Goal: Find specific page/section: Find specific page/section

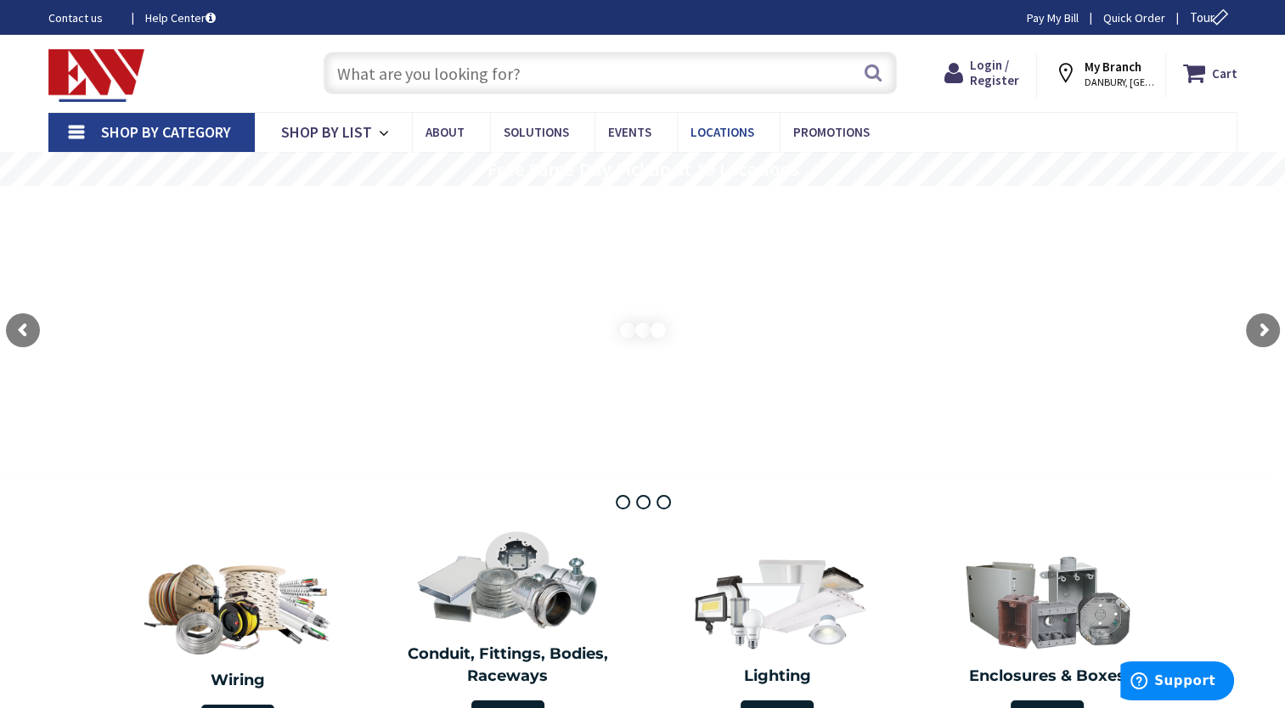
click at [699, 131] on span "Locations" at bounding box center [723, 132] width 64 height 16
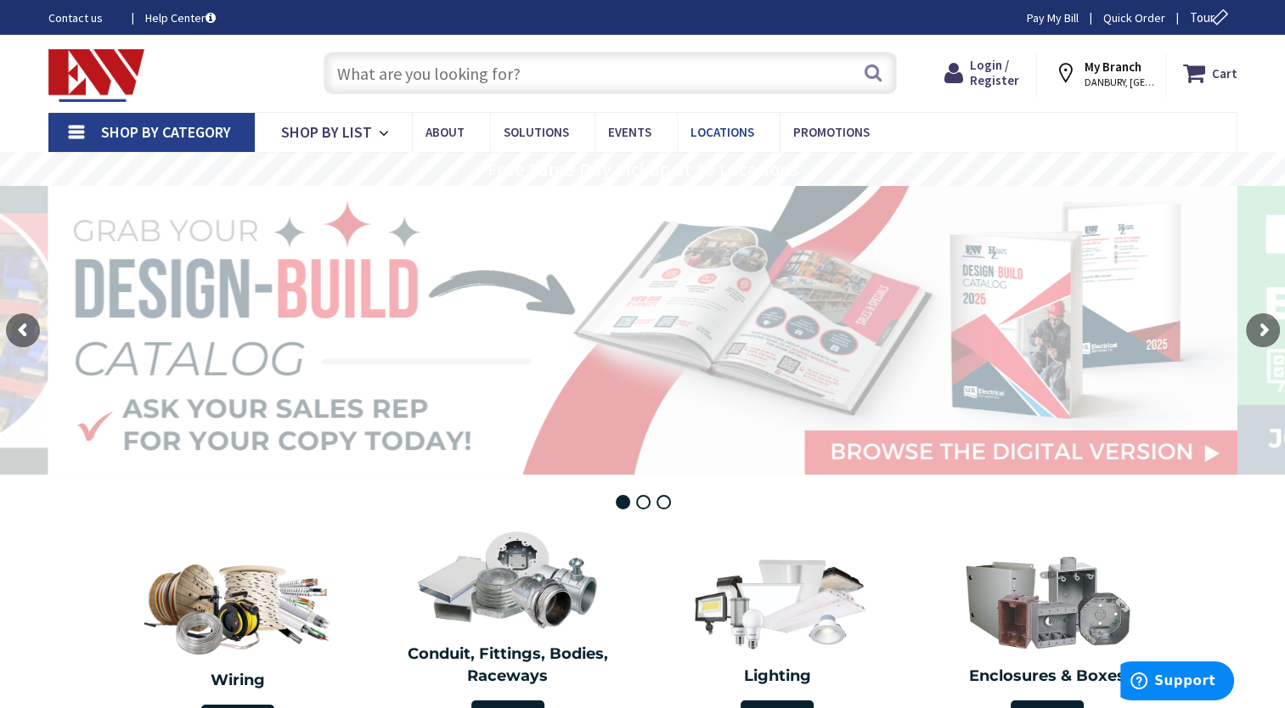
type input "[GEOGRAPHIC_DATA][PERSON_NAME], [GEOGRAPHIC_DATA]"
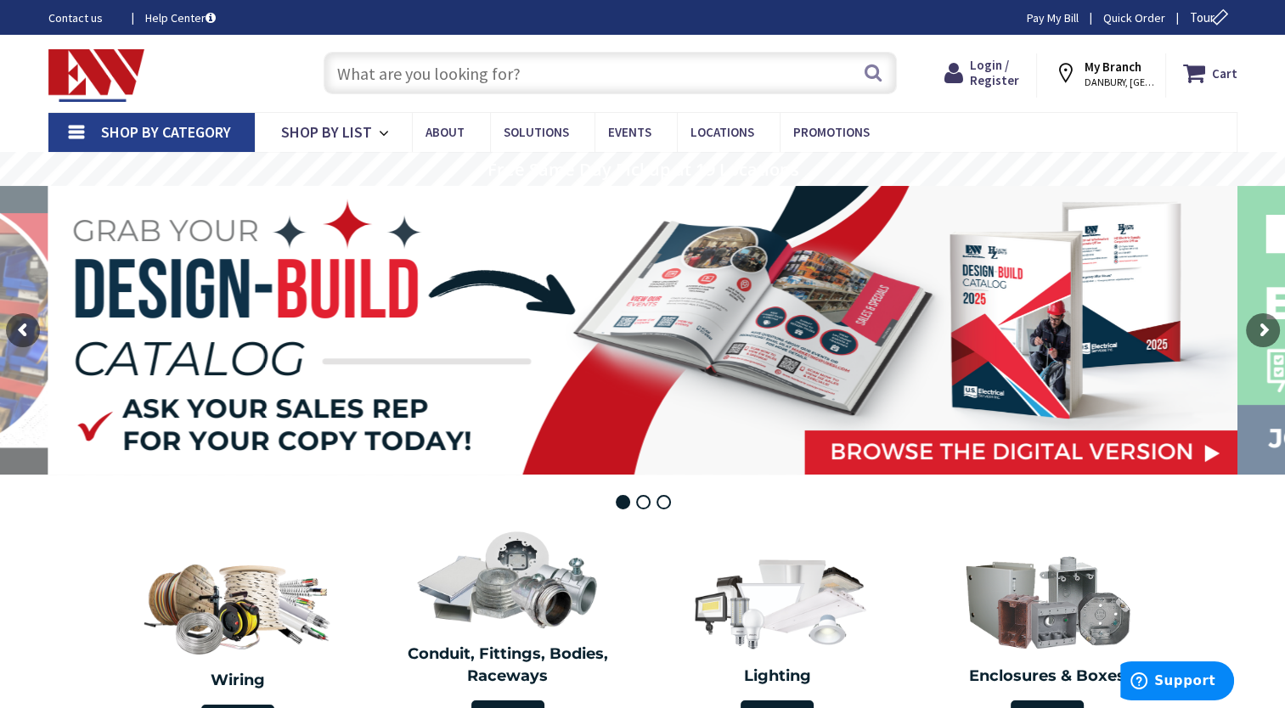
click at [1109, 71] on strong "My Branch" at bounding box center [1113, 67] width 57 height 16
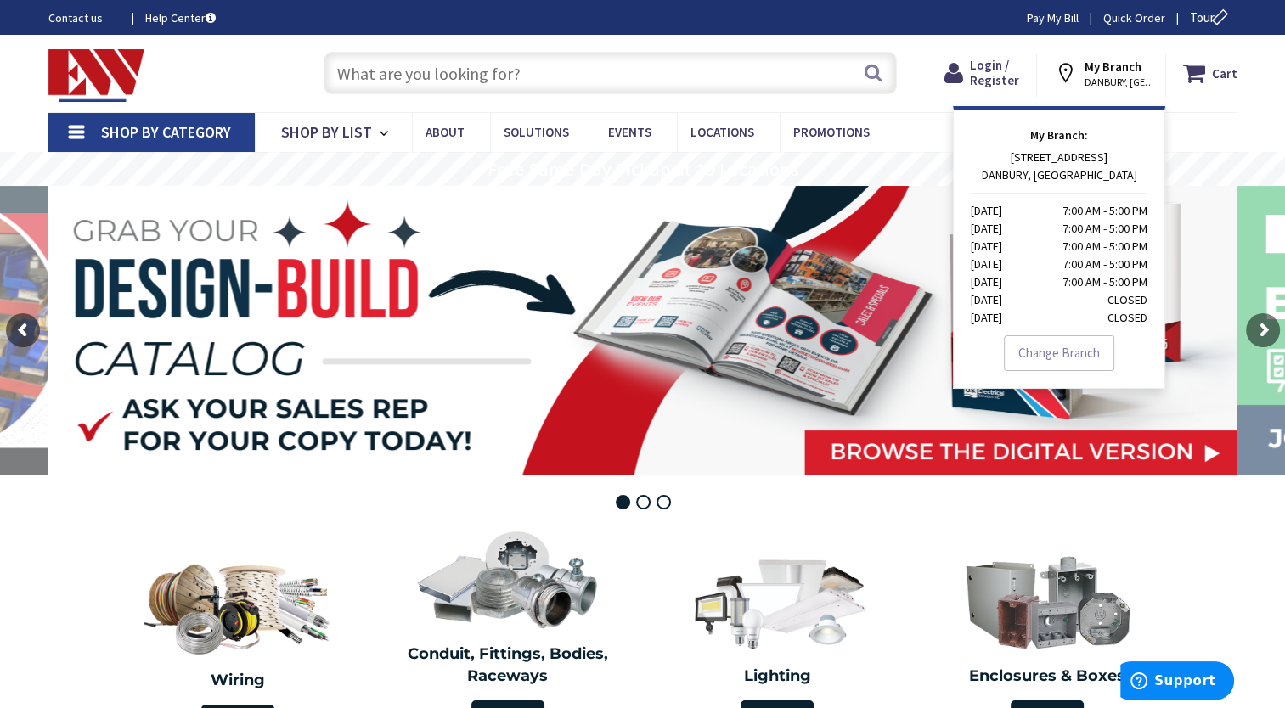
click at [1109, 71] on strong "My Branch" at bounding box center [1113, 67] width 57 height 16
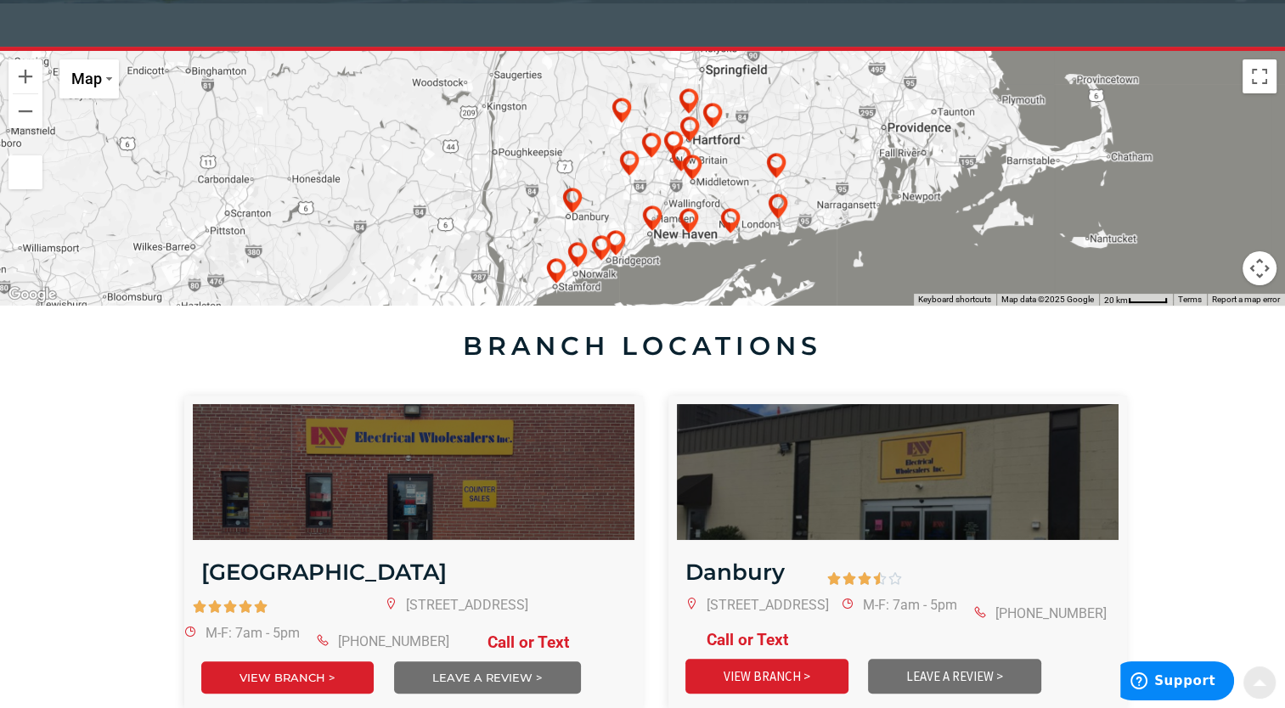
scroll to position [458, 0]
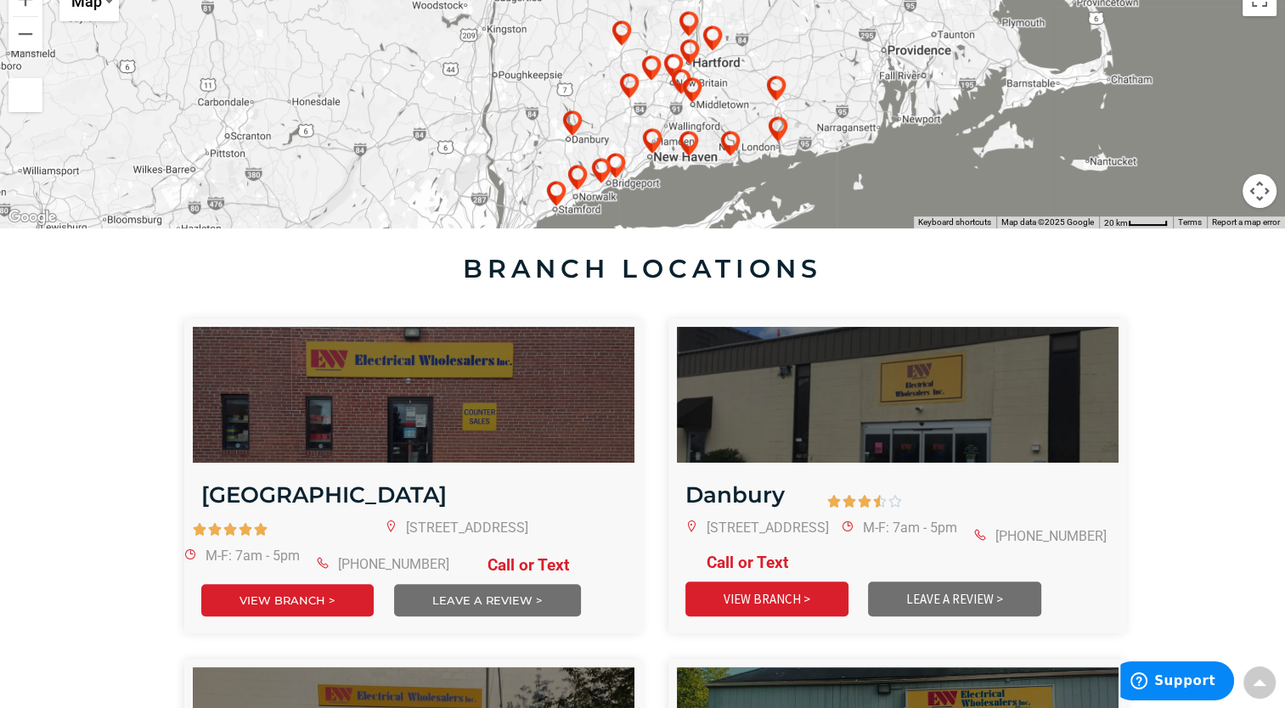
click at [755, 157] on div at bounding box center [642, 101] width 1285 height 255
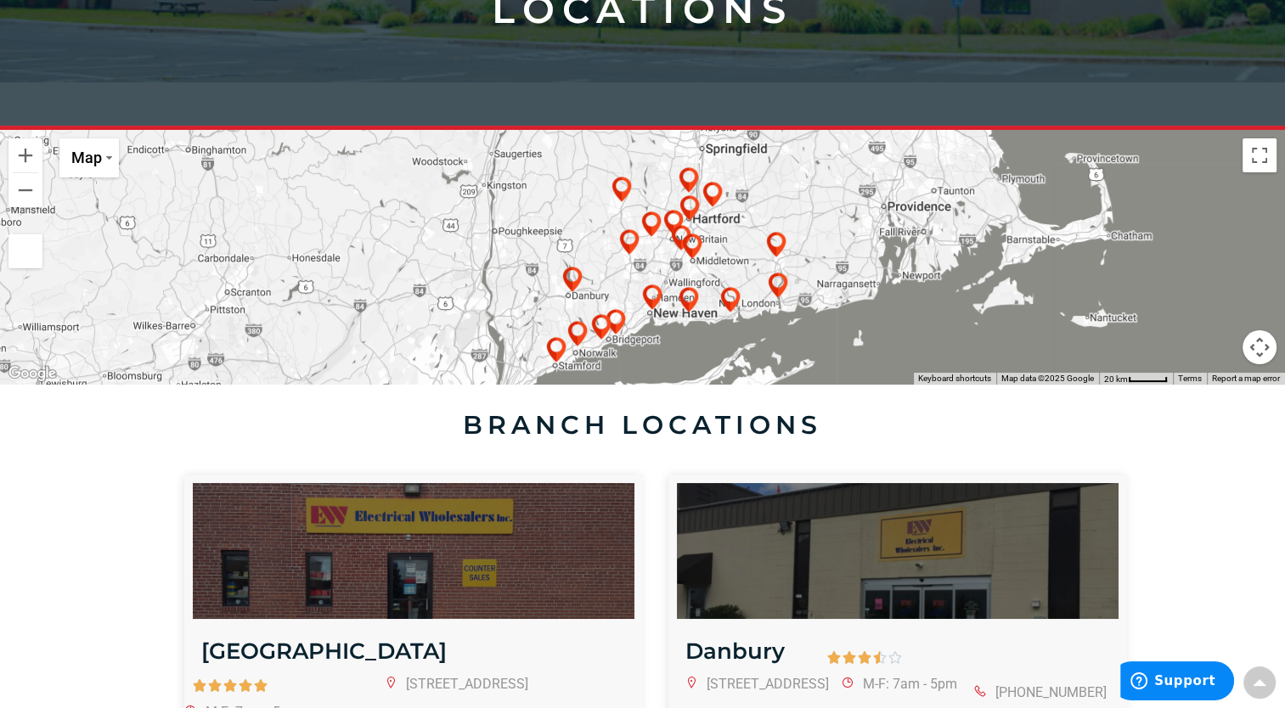
scroll to position [322, 0]
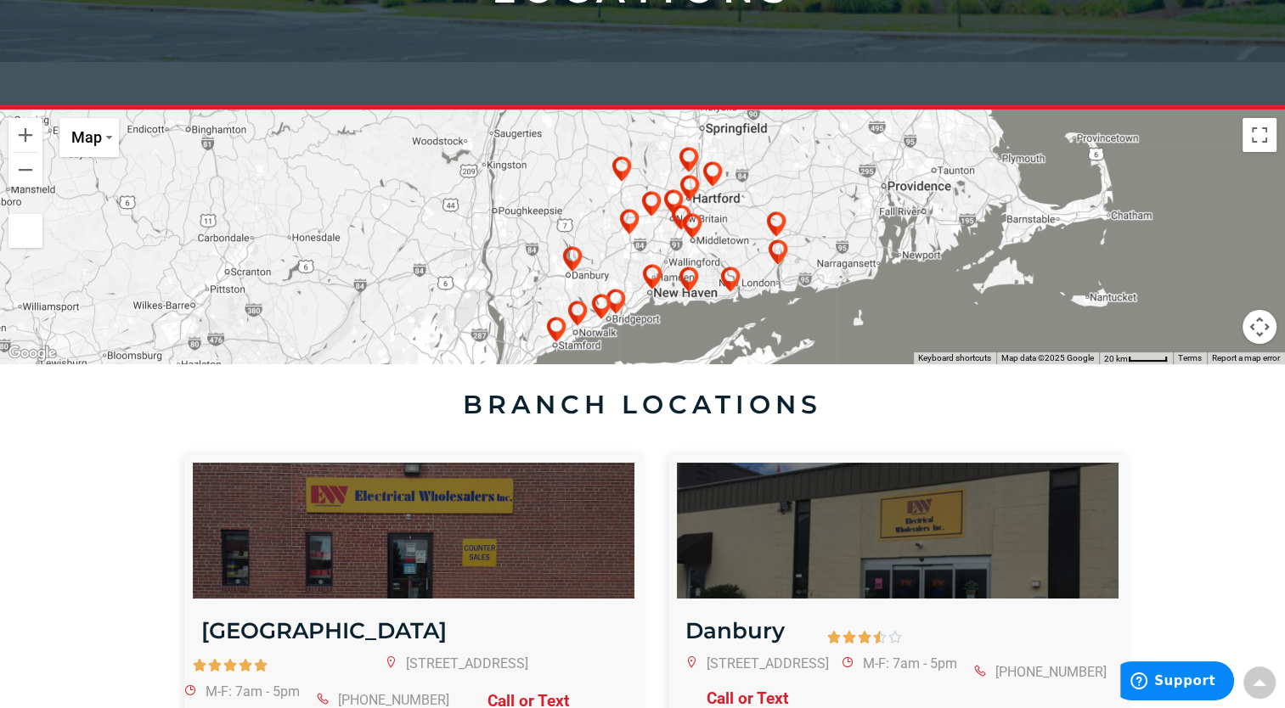
click at [781, 258] on img at bounding box center [778, 265] width 34 height 34
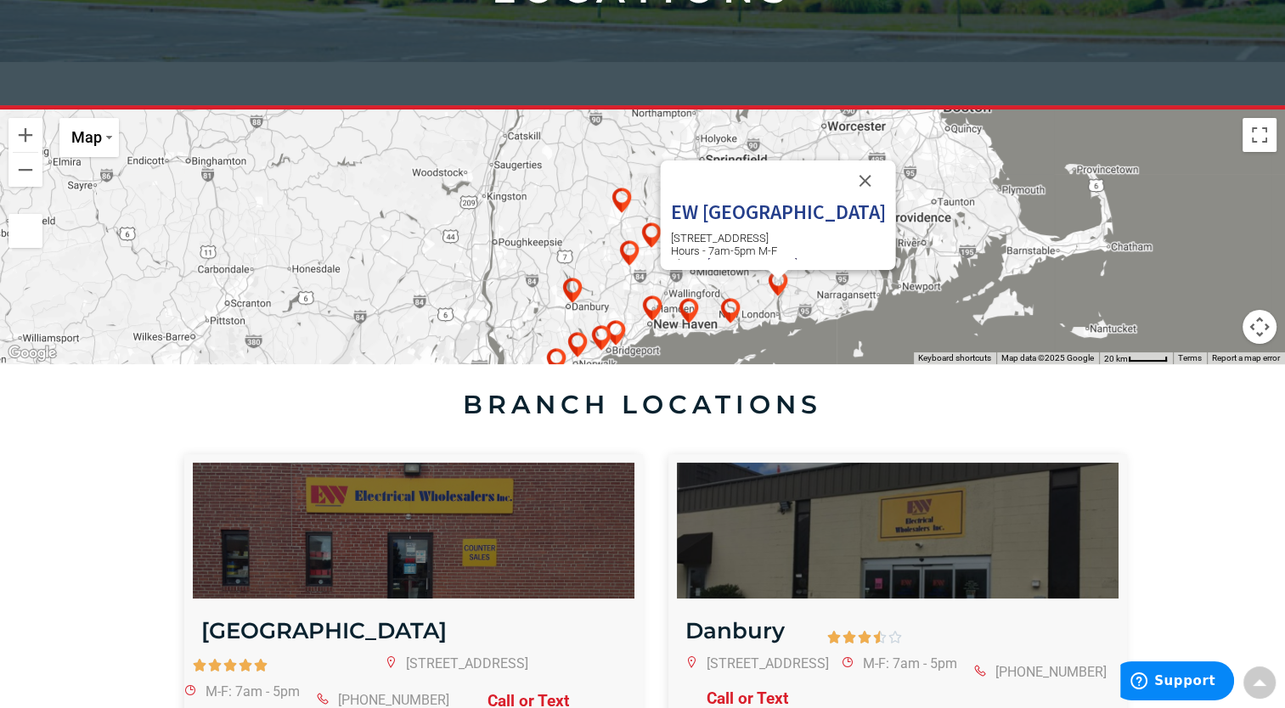
click at [783, 284] on img at bounding box center [778, 296] width 34 height 34
click at [754, 210] on h3 "EW New London" at bounding box center [777, 212] width 215 height 22
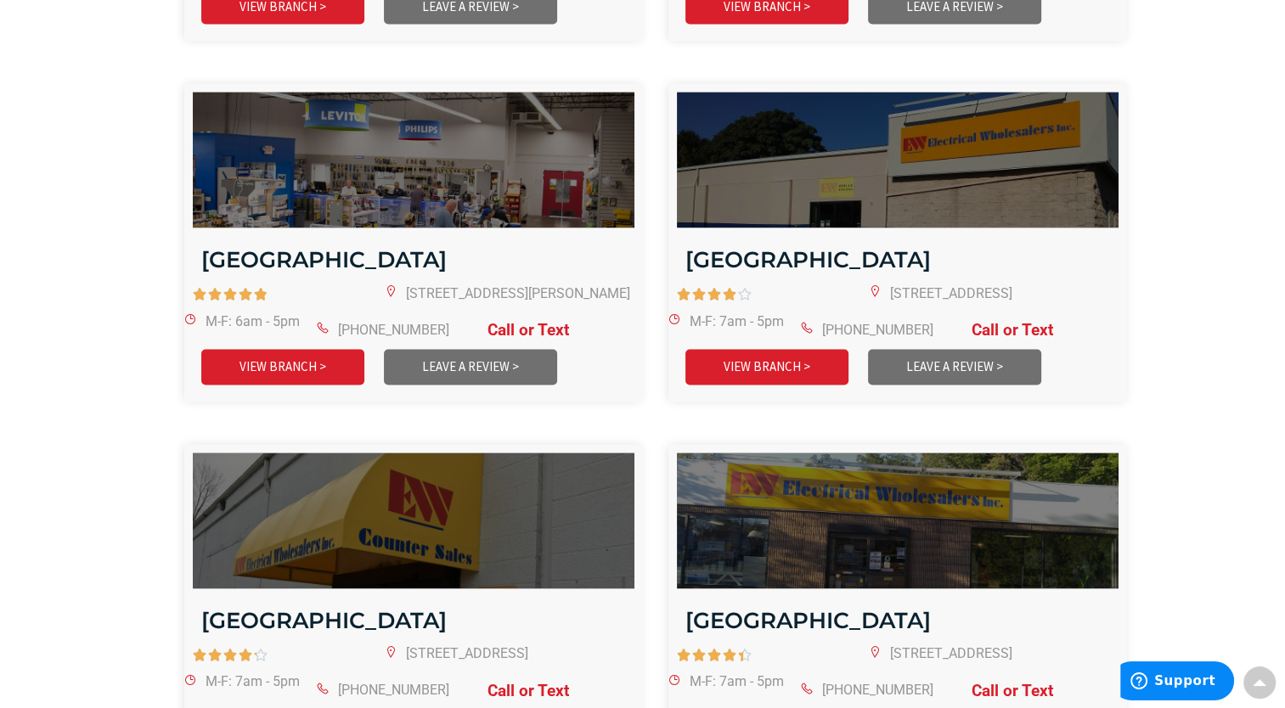
scroll to position [2508, 0]
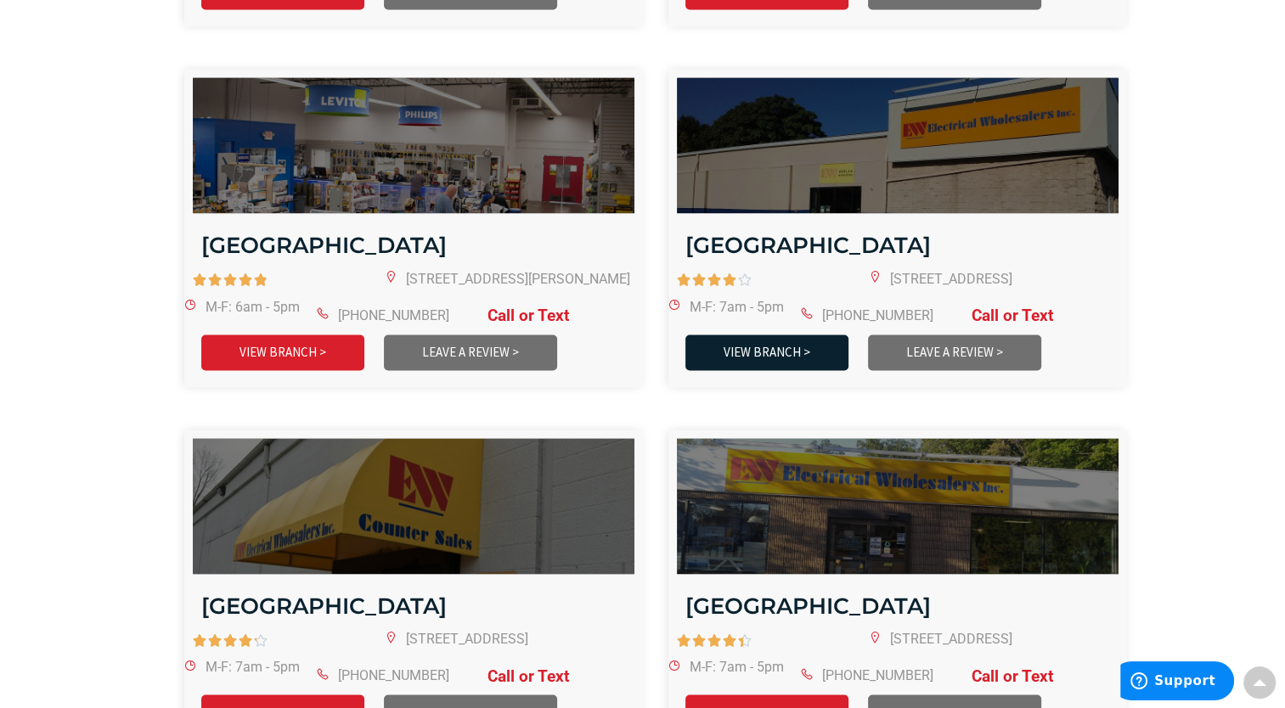
click at [760, 335] on link "VIEW BRANCH >" at bounding box center [767, 352] width 163 height 35
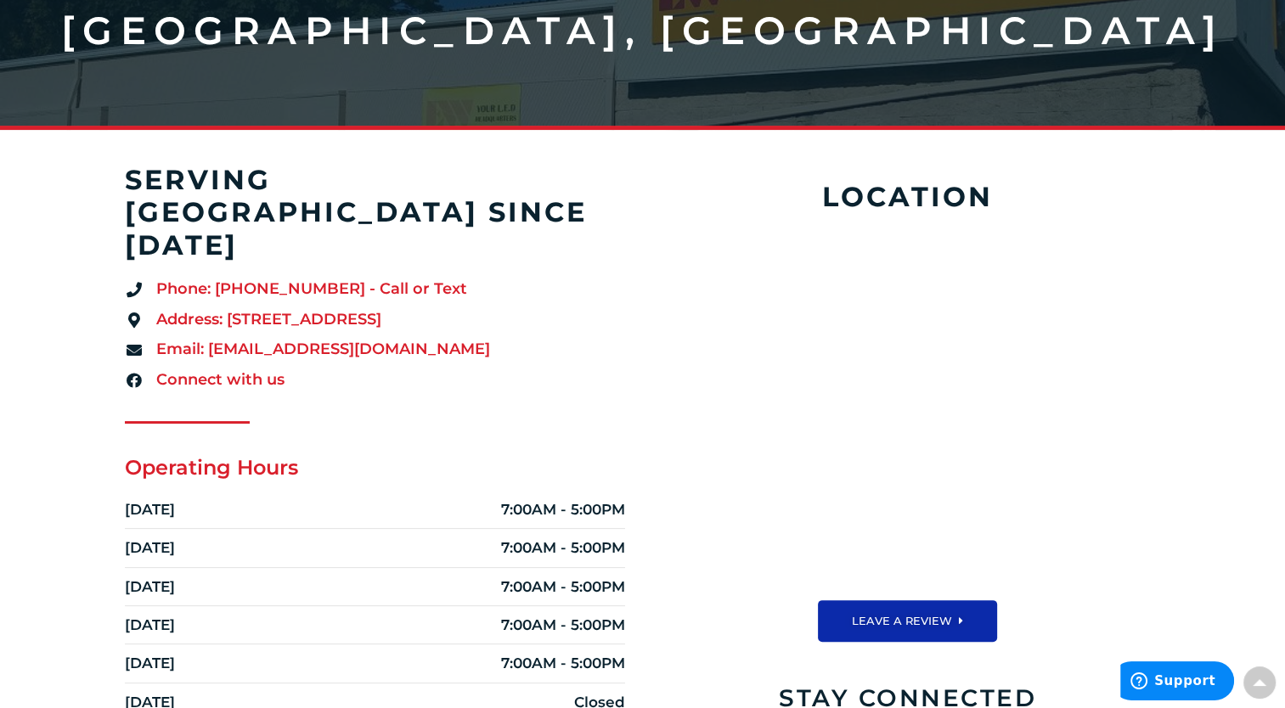
scroll to position [170, 0]
